Goal: Information Seeking & Learning: Understand process/instructions

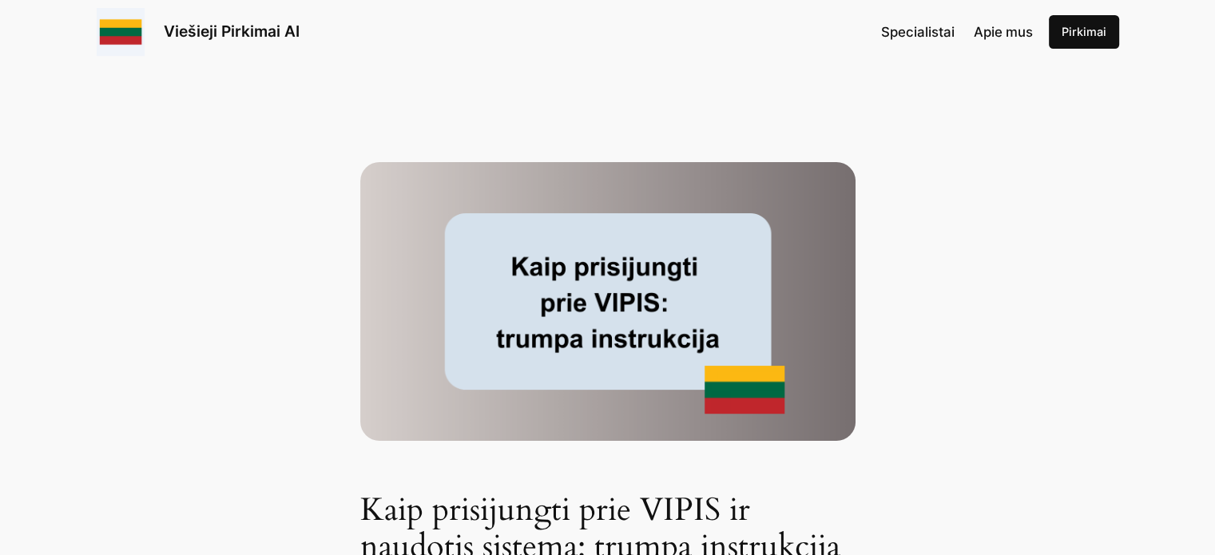
click at [221, 27] on link "Viešieji Pirkimai AI" at bounding box center [232, 31] width 136 height 19
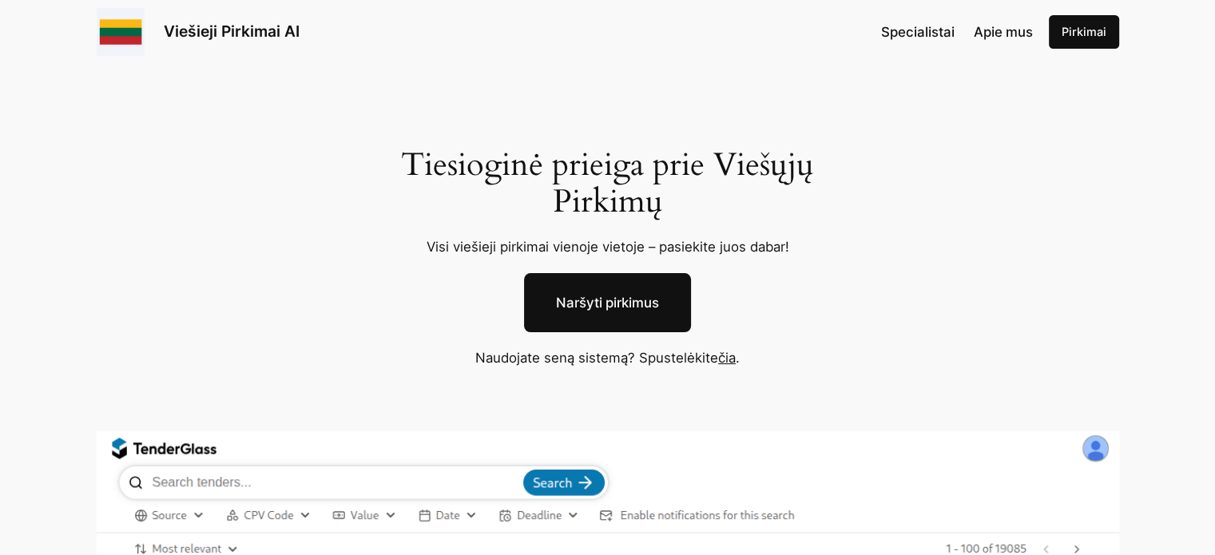
click at [620, 290] on link "Naršyti pirkimus" at bounding box center [607, 302] width 167 height 59
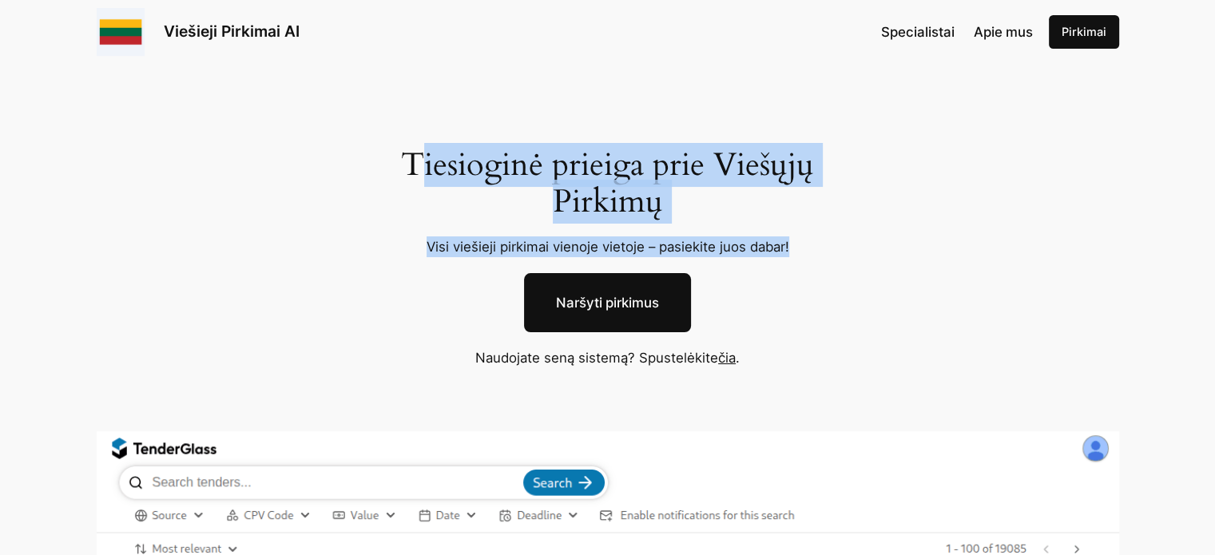
drag, startPoint x: 423, startPoint y: 153, endPoint x: 822, endPoint y: 238, distance: 407.8
click at [822, 238] on div "Tiesioginė prieiga prie Viešųjų Pirkimų Visi viešieji pirkimai vienoje vietoje …" at bounding box center [607, 239] width 495 height 185
copy div "iesioginė prieiga prie Viešųjų Pirkimų Visi viešieji pirkimai vienoje vietoje –…"
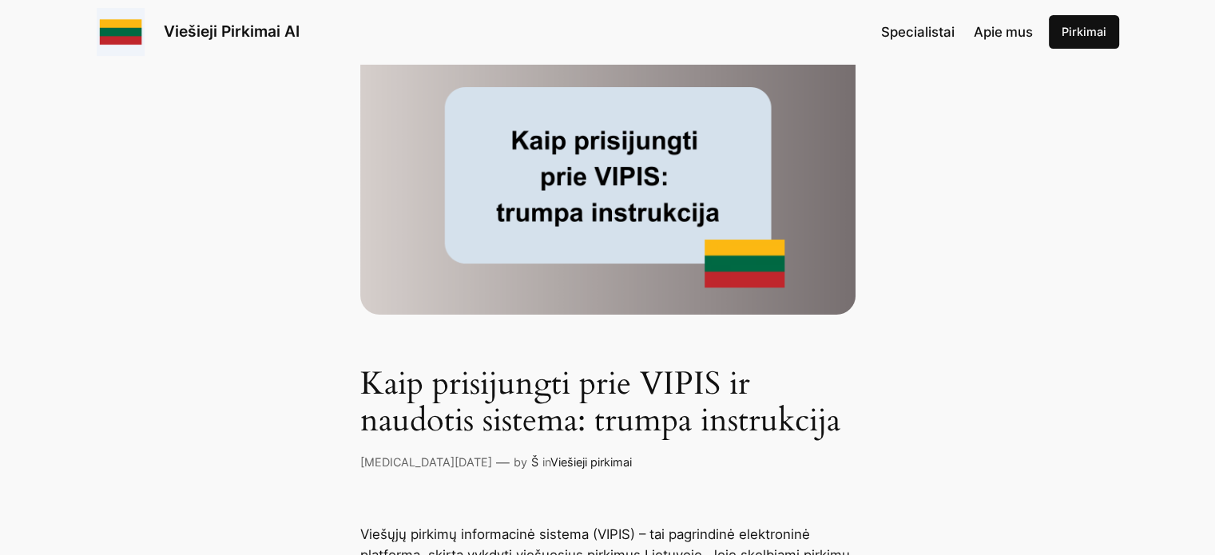
scroll to position [320, 0]
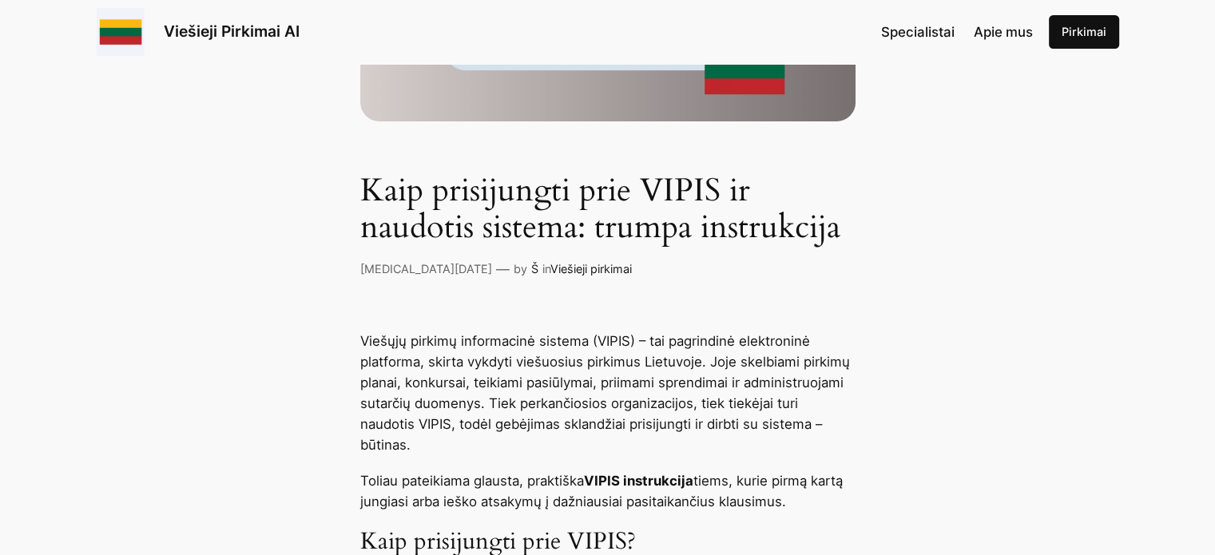
drag, startPoint x: 361, startPoint y: 338, endPoint x: 853, endPoint y: 499, distance: 518.0
copy div "Viešųjų pirkimų informacinė sistema (VIPIS) – tai pagrindinė elektroninė platfo…"
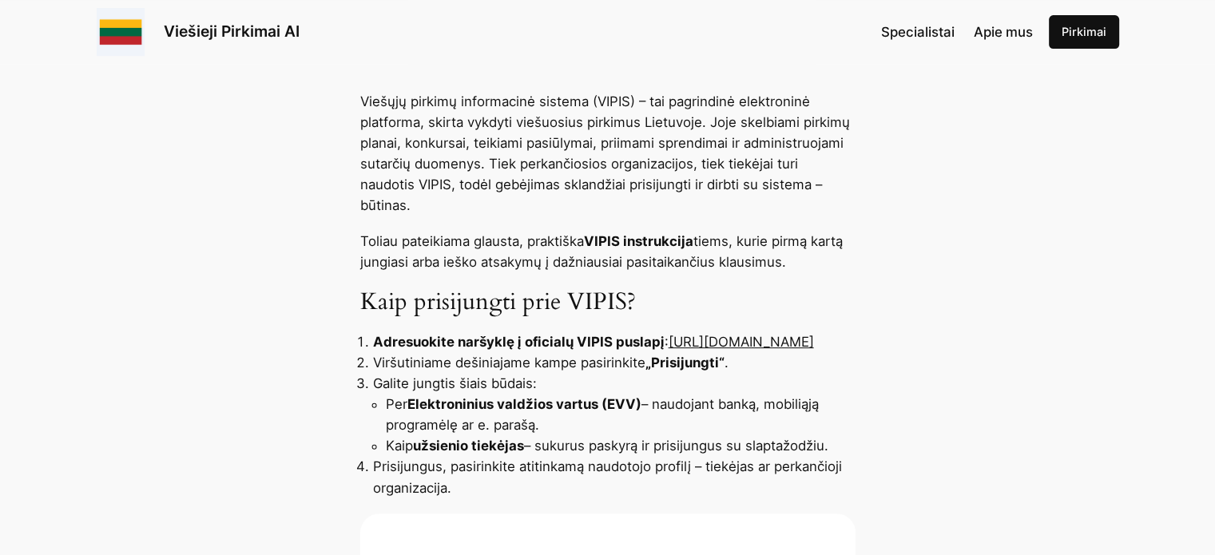
drag, startPoint x: 591, startPoint y: 340, endPoint x: 368, endPoint y: 349, distance: 223.1
click at [366, 348] on ol "Adresuokite naršyklę į oficialų VIPIS puslapį : https://pirkimai.eviesiejipirki…" at bounding box center [607, 415] width 495 height 166
copy link "[URL][DOMAIN_NAME]"
click at [669, 343] on link "https://pirkimai.eviesiejipirkimai.lt" at bounding box center [741, 342] width 145 height 16
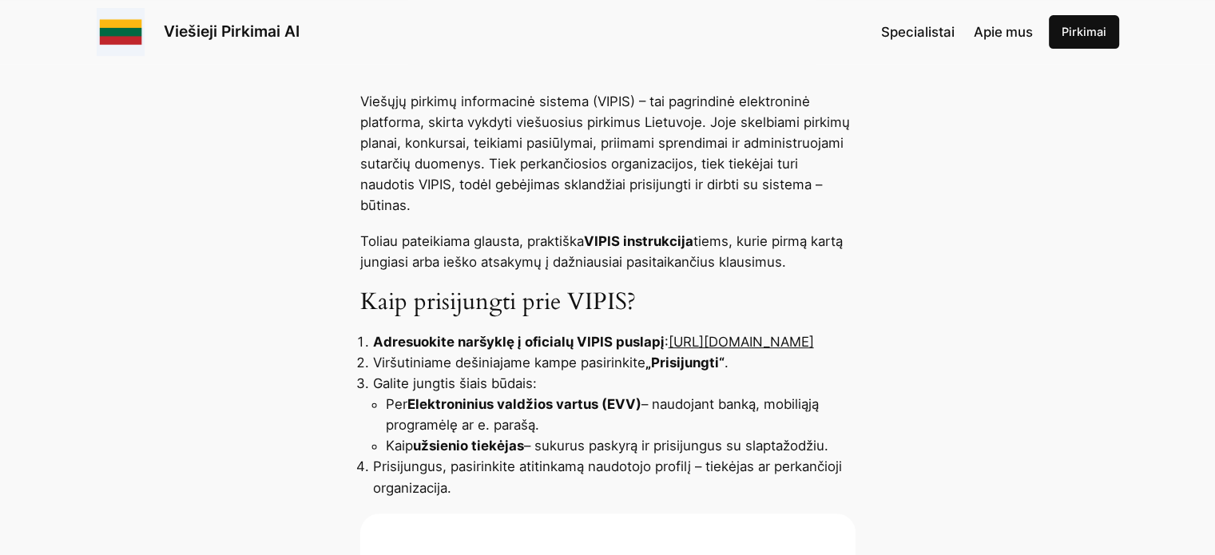
drag, startPoint x: 591, startPoint y: 342, endPoint x: 351, endPoint y: 341, distance: 240.5
copy link "https://pirkimai.eviesiejipirkimai.lt"
click at [1092, 35] on link "Pirkimai" at bounding box center [1084, 32] width 70 height 34
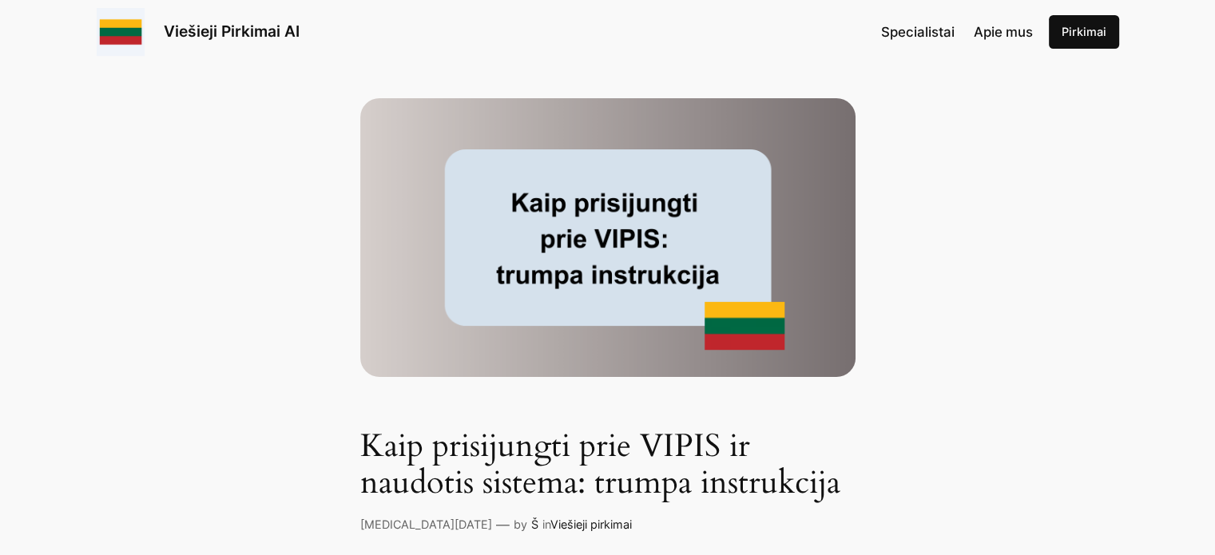
scroll to position [0, 0]
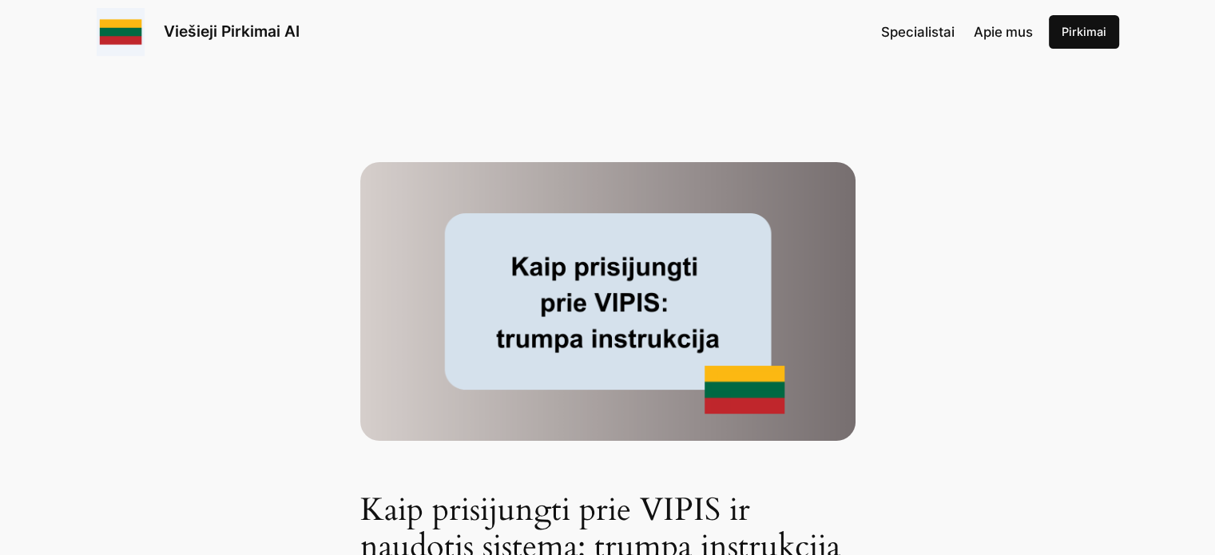
click at [1004, 38] on span "Apie mus" at bounding box center [1003, 32] width 59 height 16
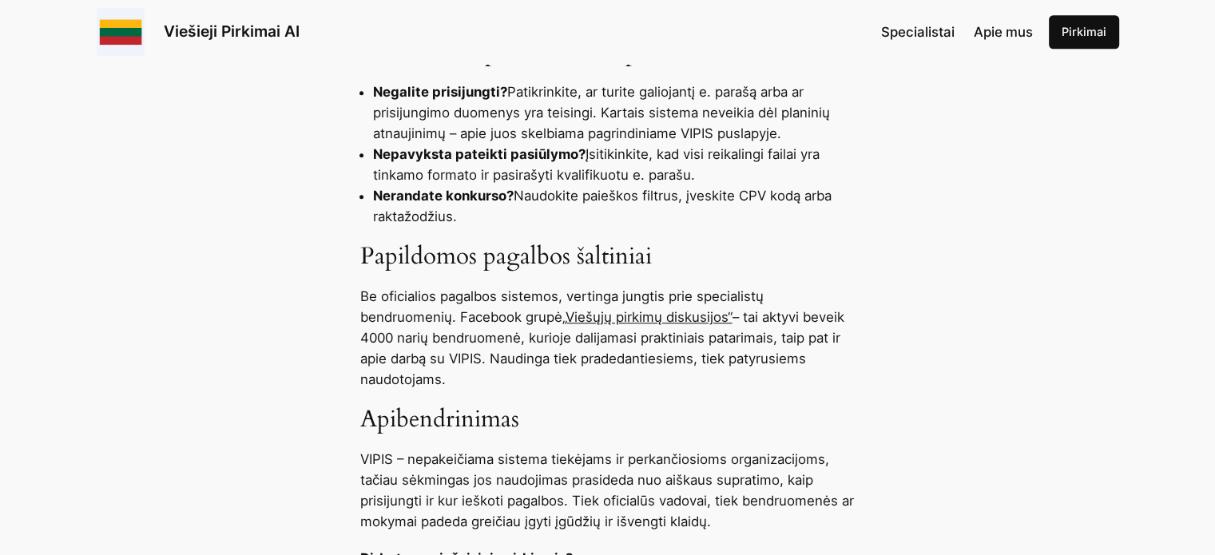
scroll to position [1678, 0]
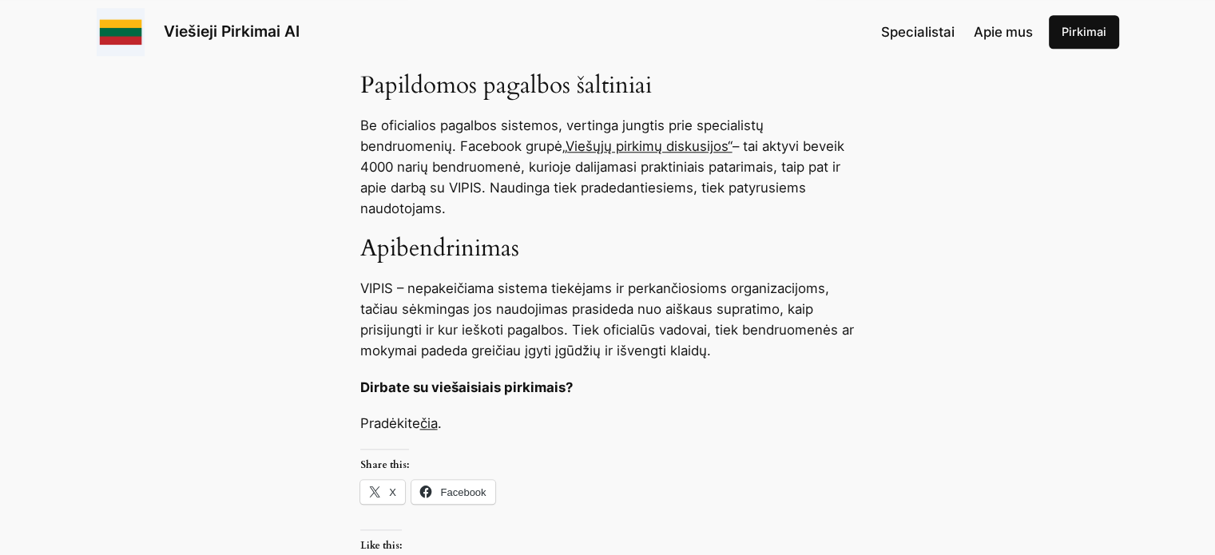
click at [438, 424] on link "čia" at bounding box center [429, 424] width 18 height 16
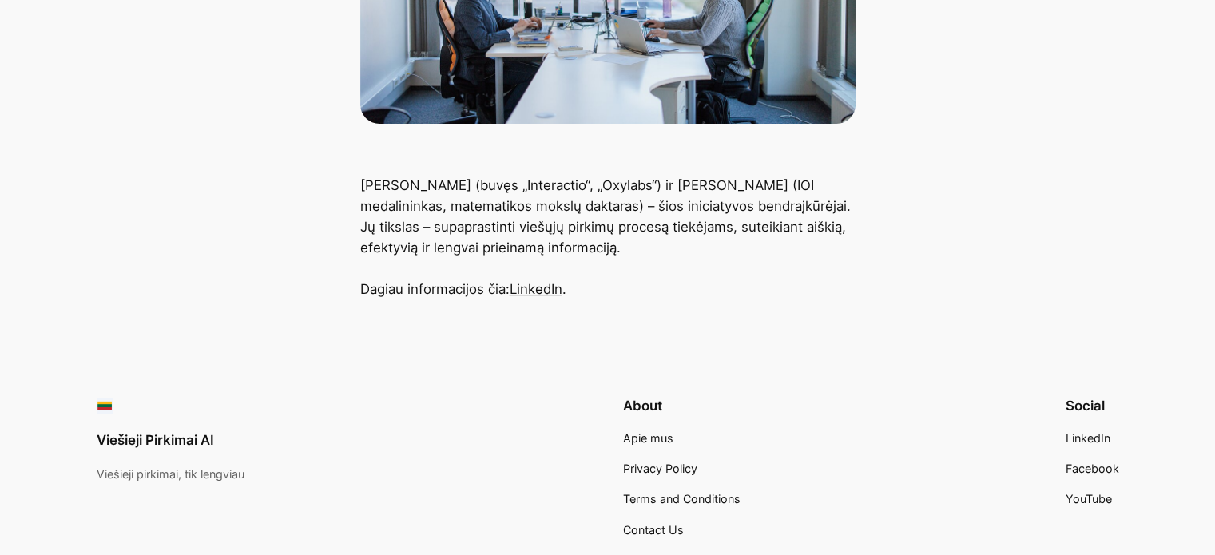
scroll to position [639, 0]
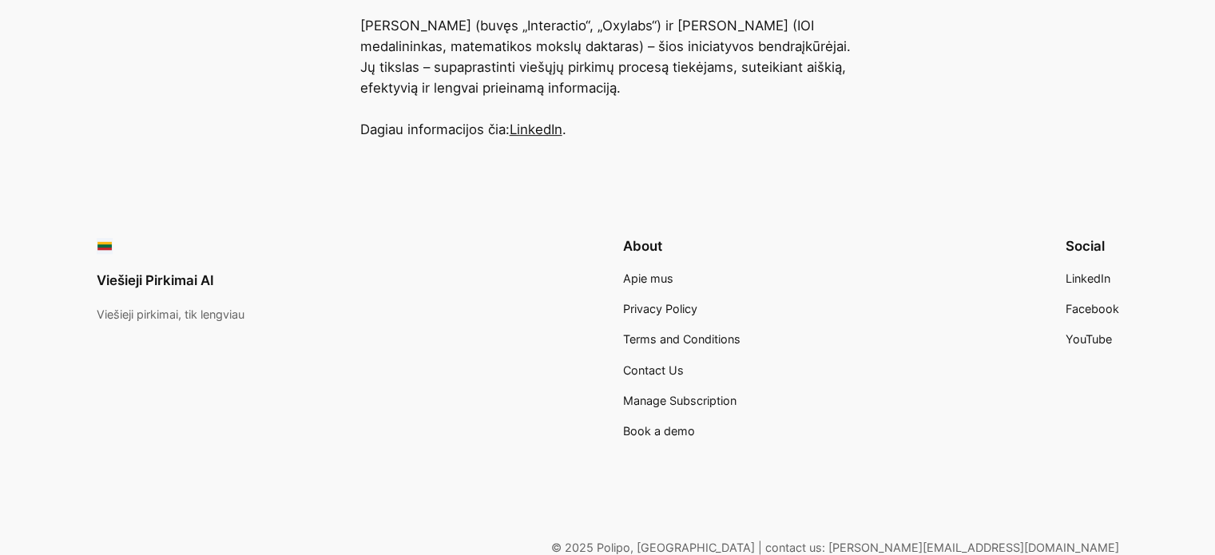
click at [542, 134] on link "LinkedIn" at bounding box center [536, 129] width 53 height 16
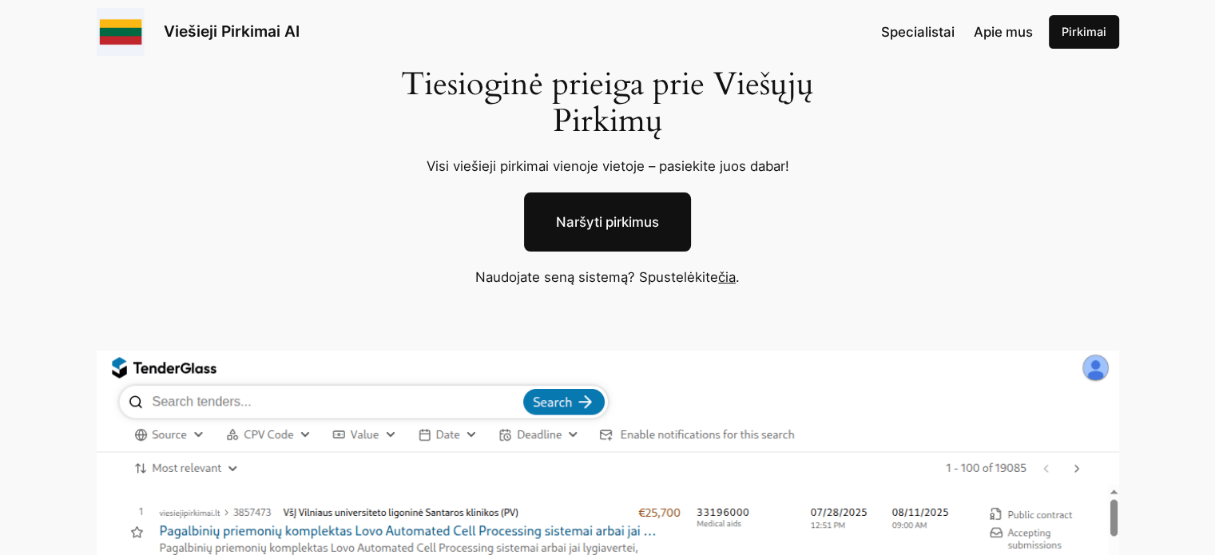
scroll to position [80, 0]
click at [630, 214] on link "Naršyti pirkimus" at bounding box center [607, 222] width 167 height 59
